Goal: Check status

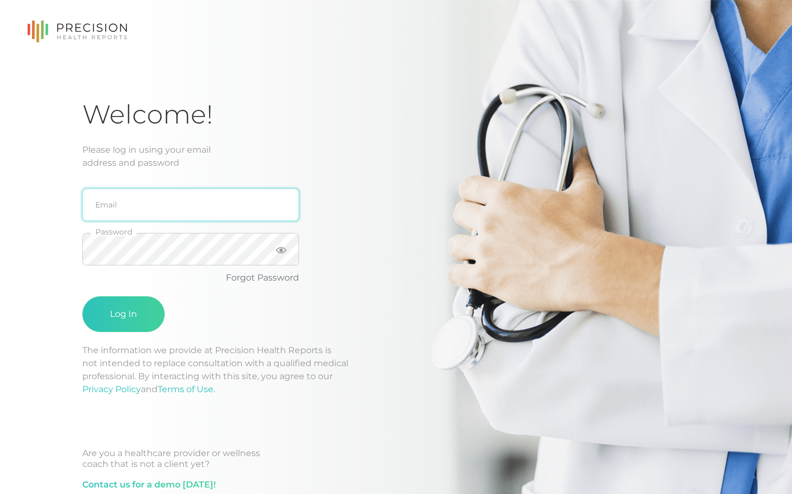
click at [134, 205] on input "email" at bounding box center [190, 204] width 217 height 32
type input "[EMAIL_ADDRESS][DOMAIN_NAME]"
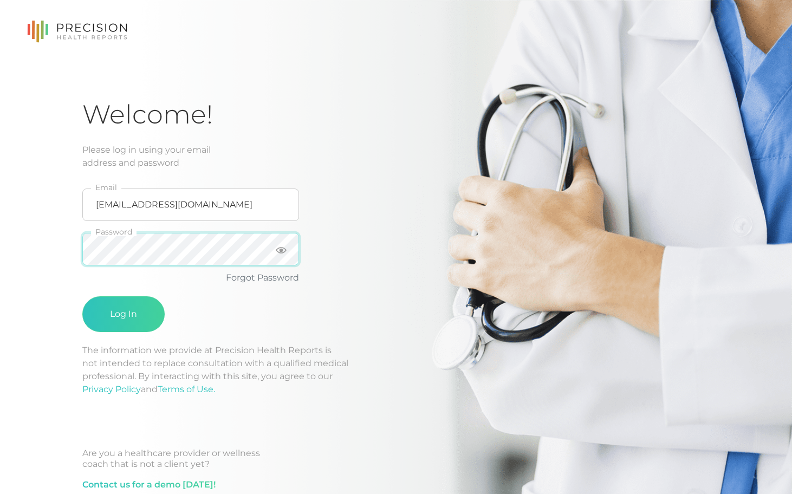
click at [82, 296] on button "Log In" at bounding box center [123, 314] width 82 height 36
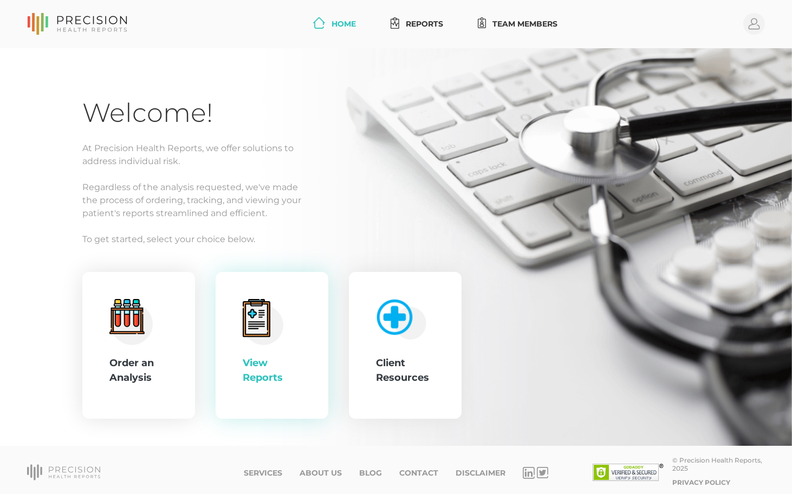
click at [284, 307] on div "View Reports" at bounding box center [272, 345] width 58 height 93
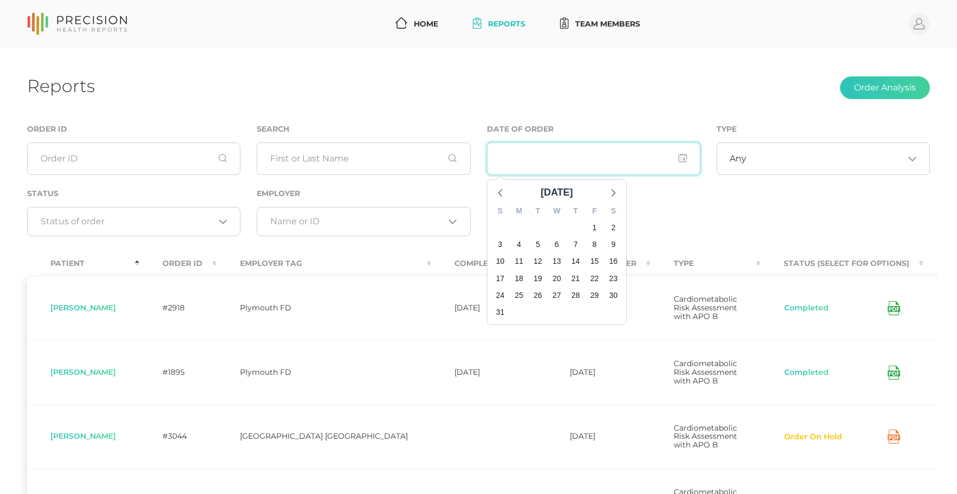
click at [555, 162] on input "input" at bounding box center [593, 158] width 213 height 32
click at [556, 265] on span "13" at bounding box center [556, 261] width 15 height 15
type input "[DATE] - [DATE]"
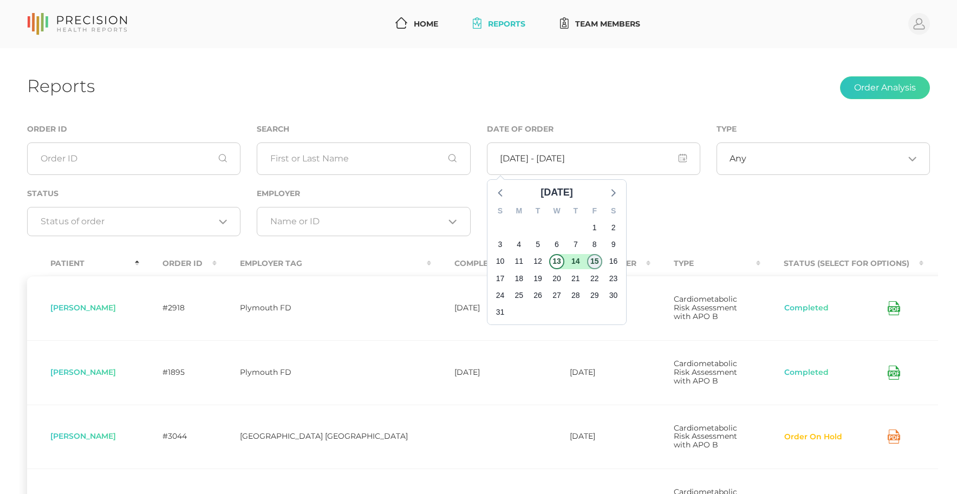
click at [597, 261] on span "15" at bounding box center [594, 261] width 15 height 15
